Goal: Task Accomplishment & Management: Complete application form

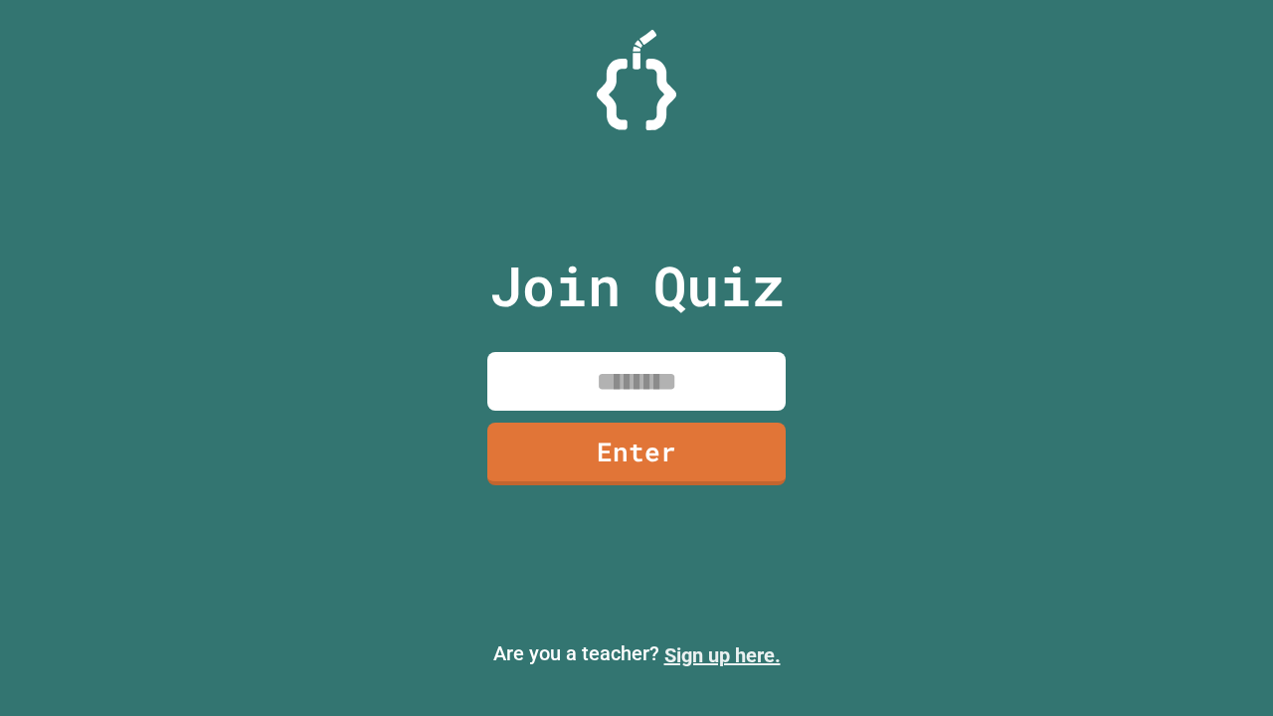
click at [722, 655] on link "Sign up here." at bounding box center [722, 655] width 116 height 24
